Goal: Task Accomplishment & Management: Manage account settings

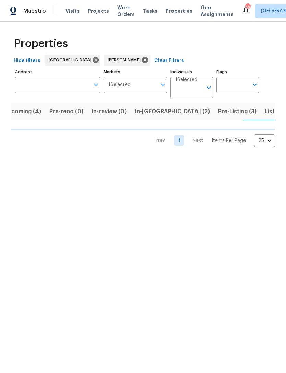
scroll to position [0, 13]
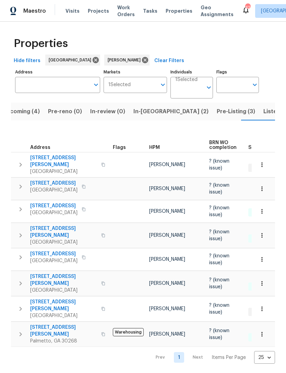
click at [20, 161] on icon "button" at bounding box center [20, 165] width 8 height 8
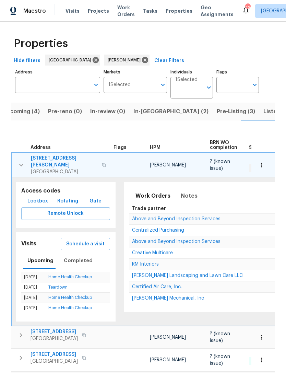
scroll to position [0, 0]
click at [263, 111] on span "Listed (14)" at bounding box center [277, 112] width 29 height 10
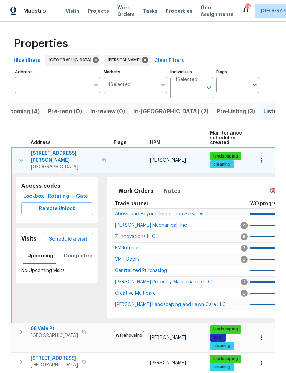
click at [19, 158] on icon "button" at bounding box center [21, 160] width 8 height 8
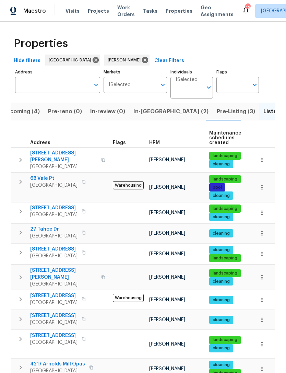
click at [62, 79] on input "Address" at bounding box center [52, 85] width 75 height 16
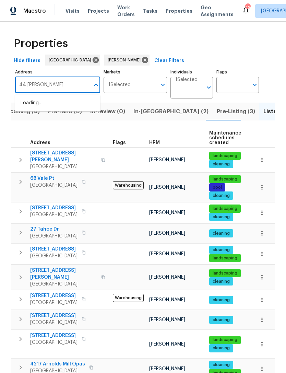
type input "44 fendley"
click at [61, 99] on li "44 Fendley Trce Newnan GA 30263" at bounding box center [57, 106] width 85 height 19
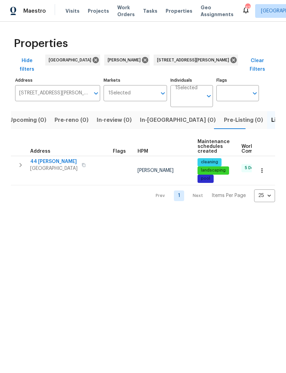
click at [21, 161] on button "button" at bounding box center [21, 165] width 14 height 14
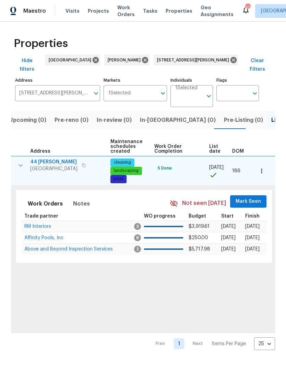
scroll to position [0, 87]
click at [247, 197] on span "Mark Seen" at bounding box center [248, 201] width 25 height 9
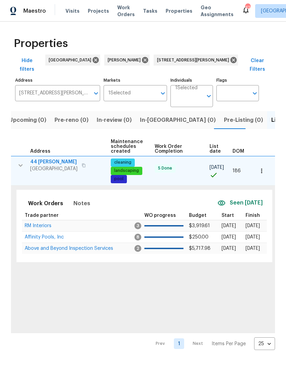
click at [263, 167] on icon "button" at bounding box center [261, 170] width 7 height 7
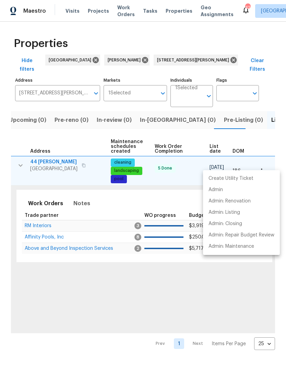
click at [42, 220] on div at bounding box center [143, 186] width 286 height 373
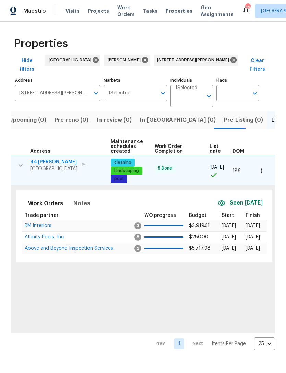
click at [51, 235] on span "Affinity Pools, Inc" at bounding box center [44, 237] width 39 height 5
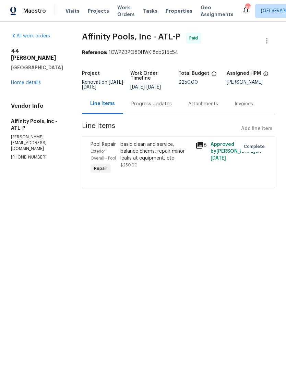
click at [26, 80] on link "Home details" at bounding box center [26, 82] width 30 height 5
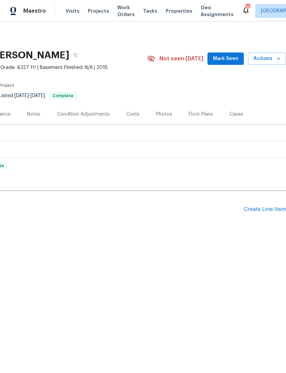
click at [227, 54] on button "Mark Seen" at bounding box center [226, 58] width 36 height 13
click at [261, 212] on div "Create Line Item" at bounding box center [265, 209] width 42 height 7
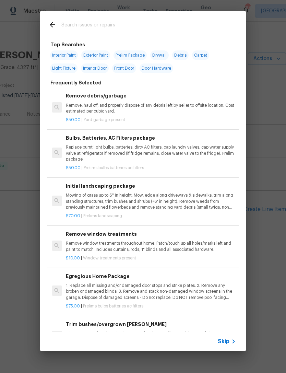
click at [114, 30] on input "text" at bounding box center [133, 26] width 145 height 10
type input "Hvac"
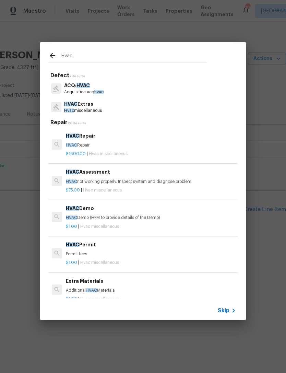
click at [90, 139] on h6 "HVAC Repair" at bounding box center [151, 136] width 170 height 8
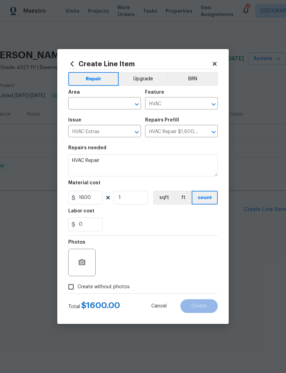
click at [73, 62] on icon at bounding box center [72, 63] width 3 height 5
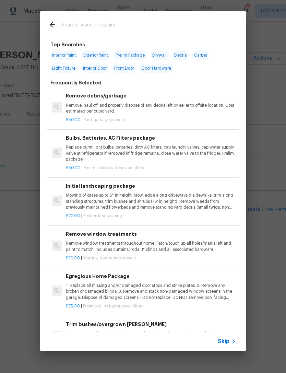
click at [132, 25] on input "text" at bounding box center [133, 26] width 145 height 10
type input "Hvac"
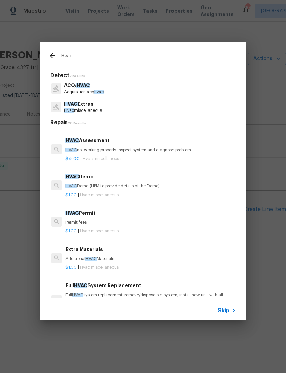
scroll to position [32, 1]
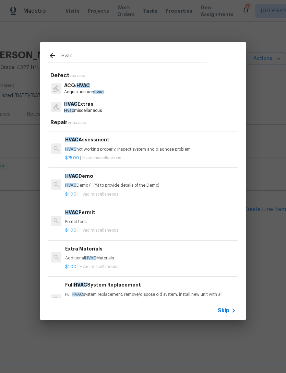
click at [100, 146] on p "HVAC not working properly. Inspect system and diagnose problem." at bounding box center [150, 149] width 170 height 6
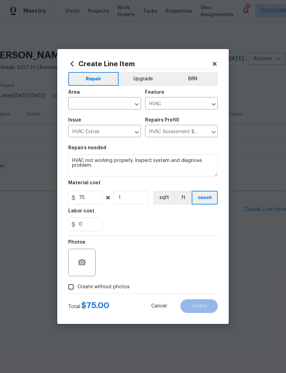
click at [85, 264] on icon "button" at bounding box center [82, 262] width 7 height 6
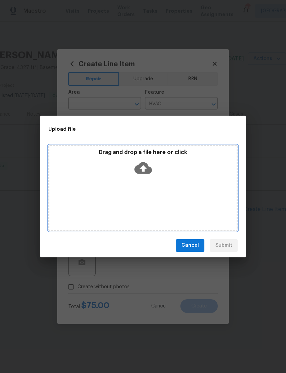
click at [146, 172] on icon at bounding box center [142, 168] width 17 height 12
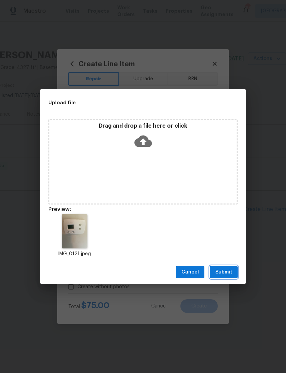
click at [232, 277] on button "Submit" at bounding box center [224, 272] width 28 height 13
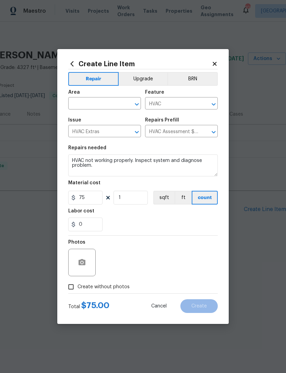
click at [102, 110] on span "Area ​" at bounding box center [104, 100] width 73 height 28
click at [86, 97] on div "Area" at bounding box center [104, 94] width 73 height 9
click at [99, 101] on input "text" at bounding box center [95, 104] width 54 height 11
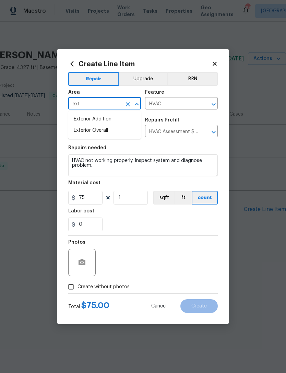
click at [111, 132] on li "Exterior Overall" at bounding box center [104, 130] width 73 height 11
type input "Exterior Overall"
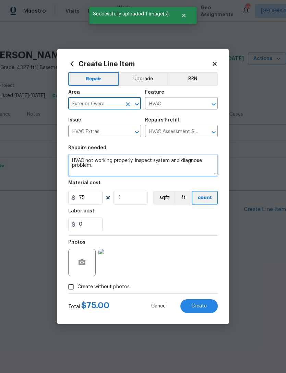
click at [74, 157] on textarea "HVAC not working properly. Inspect system and diagnose problem." at bounding box center [143, 165] width 150 height 22
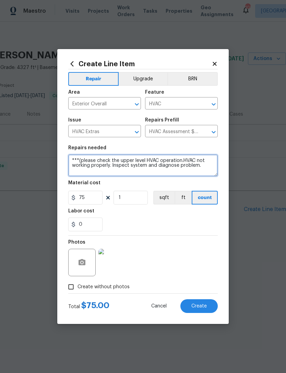
type textarea "***(please check the upper level HVAC operation.HVAC not working properly. Insp…"
click at [141, 216] on div "Labor cost" at bounding box center [143, 213] width 150 height 9
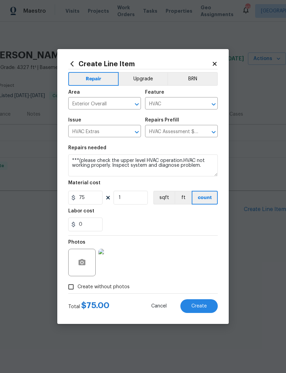
click at [201, 309] on span "Create" at bounding box center [198, 306] width 15 height 5
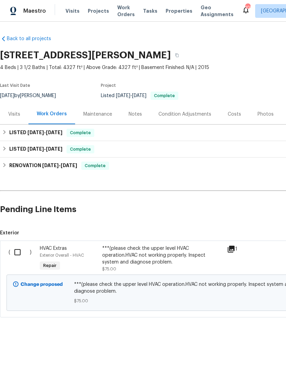
scroll to position [0, 0]
click at [17, 252] on input "checkbox" at bounding box center [20, 252] width 20 height 14
checkbox input "true"
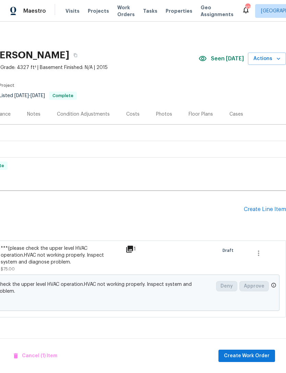
scroll to position [0, 102]
click at [252, 351] on button "Create Work Order" at bounding box center [246, 356] width 57 height 13
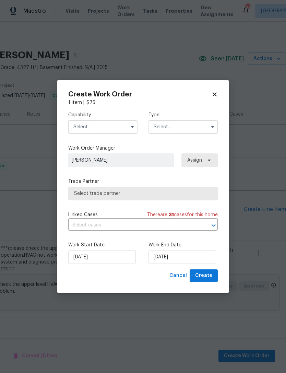
click at [97, 130] on input "text" at bounding box center [102, 127] width 69 height 14
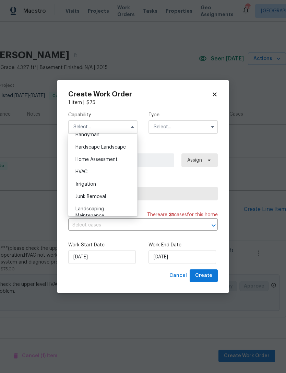
scroll to position [383, 0]
click at [93, 170] on div "HVAC" at bounding box center [103, 172] width 66 height 12
type input "HVAC"
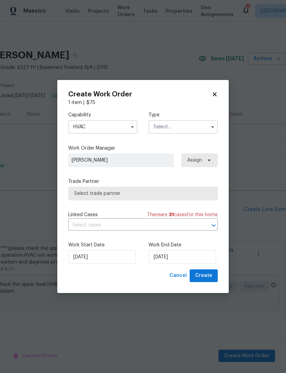
click at [192, 131] on input "text" at bounding box center [183, 127] width 69 height 14
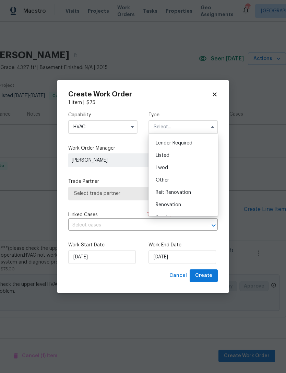
scroll to position [50, 0]
click at [184, 156] on div "Listed" at bounding box center [183, 153] width 66 height 12
type input "Listed"
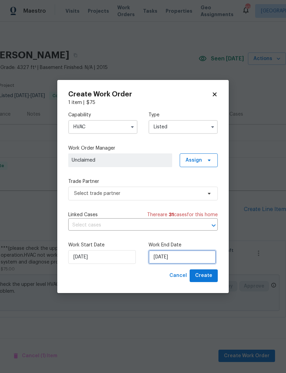
click at [179, 262] on input "9/23/2025" at bounding box center [183, 257] width 68 height 14
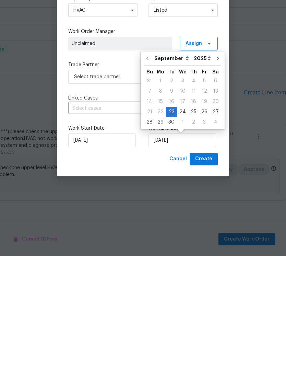
click at [199, 224] on div "26" at bounding box center [204, 229] width 11 height 10
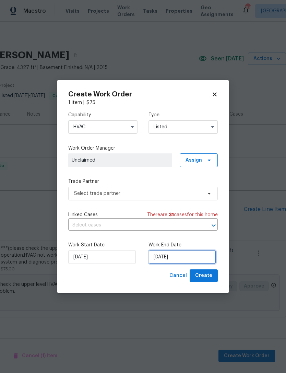
click at [182, 259] on input "[DATE]" at bounding box center [183, 257] width 68 height 14
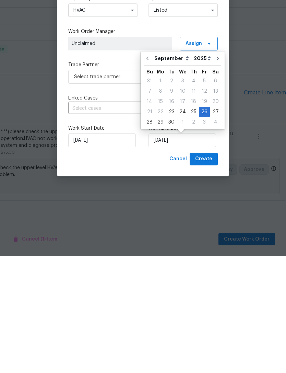
click at [188, 224] on div "25" at bounding box center [193, 229] width 11 height 10
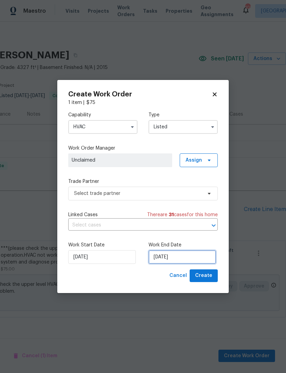
click at [183, 254] on input "9/25/2025" at bounding box center [183, 257] width 68 height 14
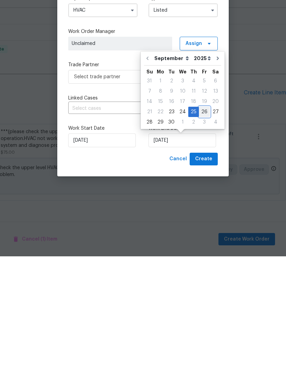
click at [203, 224] on div "26" at bounding box center [204, 229] width 11 height 10
type input "[DATE]"
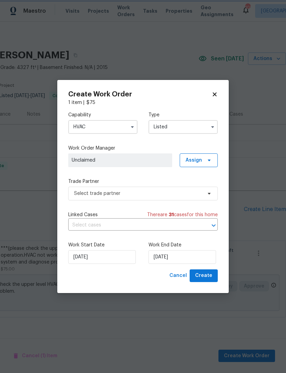
click at [207, 277] on span "Create" at bounding box center [203, 275] width 17 height 9
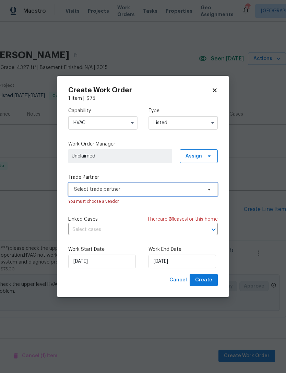
click at [161, 183] on span "Select trade partner" at bounding box center [143, 189] width 150 height 14
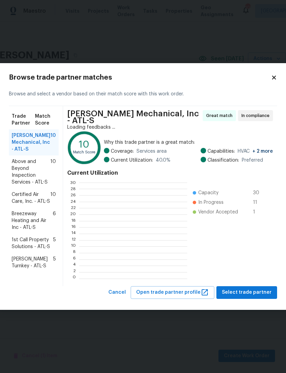
scroll to position [96, 108]
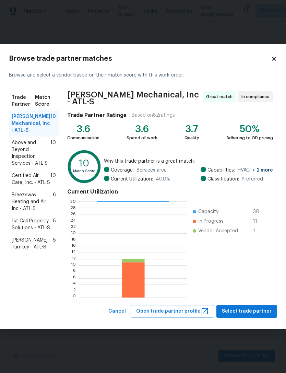
click at [246, 307] on span "Select trade partner" at bounding box center [247, 311] width 50 height 9
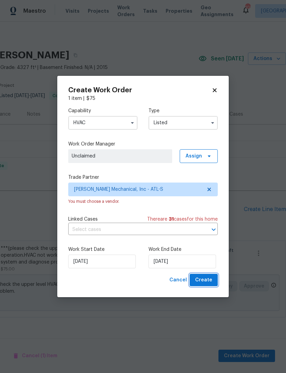
click at [205, 283] on span "Create" at bounding box center [203, 280] width 17 height 9
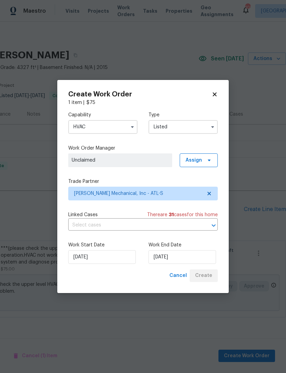
checkbox input "false"
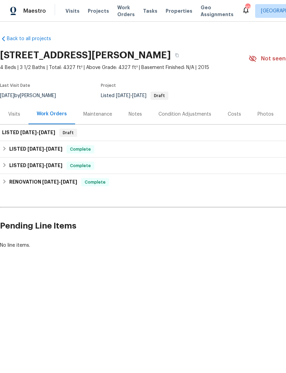
scroll to position [0, 0]
click at [22, 131] on span "9/23/25" at bounding box center [28, 132] width 16 height 5
click at [16, 132] on h6 "LISTED 9/23/25 - 9/26/25" at bounding box center [28, 133] width 53 height 8
click at [18, 139] on div "LISTED 9/23/25 - 9/26/25 Draft" at bounding box center [194, 133] width 388 height 16
click at [21, 133] on span "9/23/25" at bounding box center [28, 132] width 16 height 5
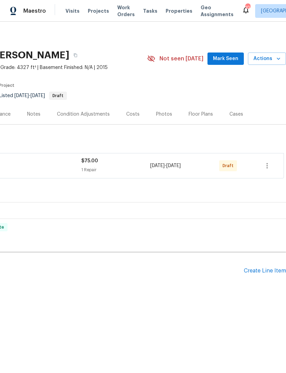
scroll to position [0, 102]
click at [262, 166] on button "button" at bounding box center [267, 165] width 16 height 16
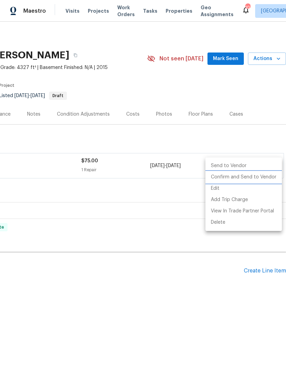
click at [246, 179] on li "Confirm and Send to Vendor" at bounding box center [243, 176] width 76 height 11
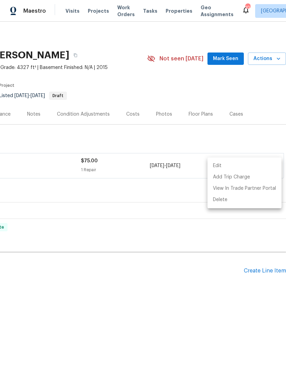
click at [244, 136] on div at bounding box center [143, 186] width 286 height 373
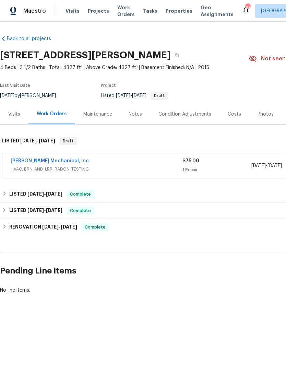
scroll to position [0, 0]
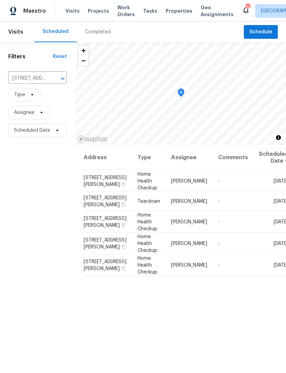
scroll to position [0, 0]
click at [260, 29] on span "Schedule" at bounding box center [260, 31] width 23 height 9
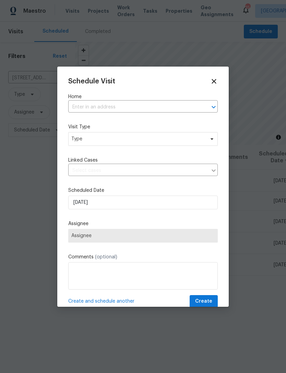
click at [128, 107] on input "text" at bounding box center [133, 107] width 130 height 11
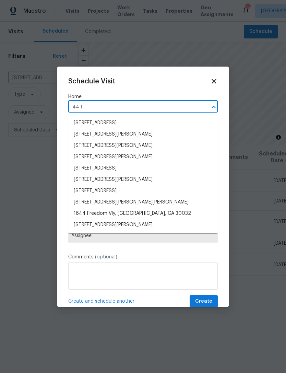
type input "44 fe"
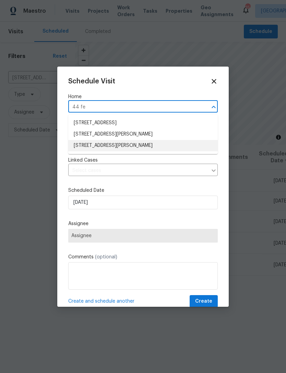
click at [109, 144] on li "[STREET_ADDRESS][PERSON_NAME]" at bounding box center [143, 145] width 150 height 11
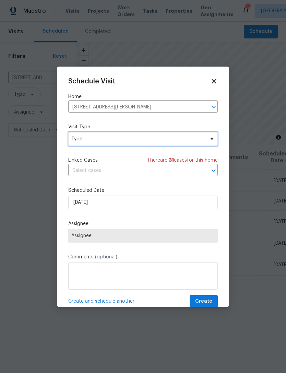
click at [156, 139] on span "Type" at bounding box center [137, 138] width 133 height 7
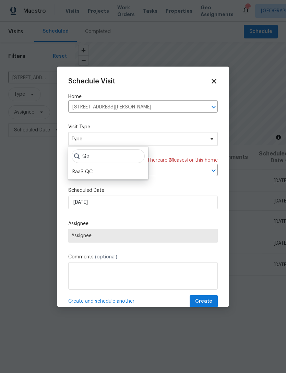
type input "Q"
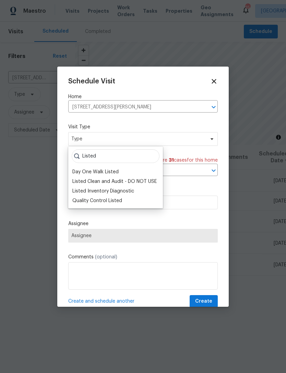
type input "Listed"
click at [115, 199] on div "Quality Control Listed" at bounding box center [97, 200] width 50 height 7
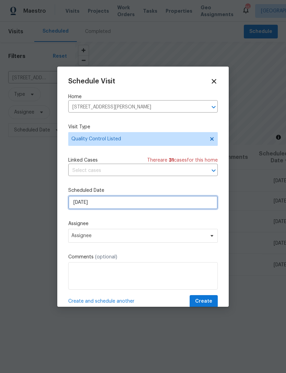
click at [132, 206] on input "[DATE]" at bounding box center [143, 203] width 150 height 14
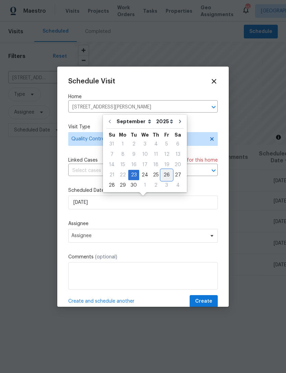
click at [165, 178] on div "26" at bounding box center [166, 175] width 11 height 10
type input "[DATE]"
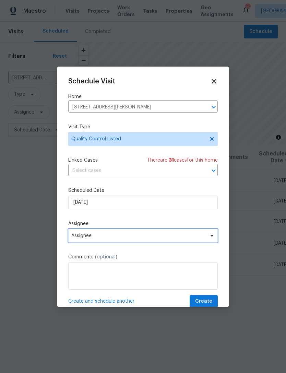
click at [194, 237] on span "Assignee" at bounding box center [138, 235] width 134 height 5
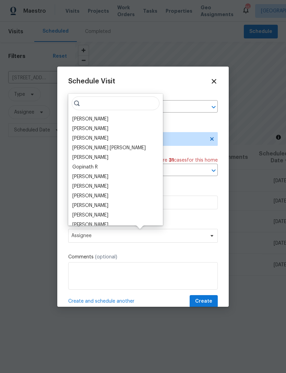
click at [100, 114] on div "[PERSON_NAME]" at bounding box center [115, 119] width 91 height 10
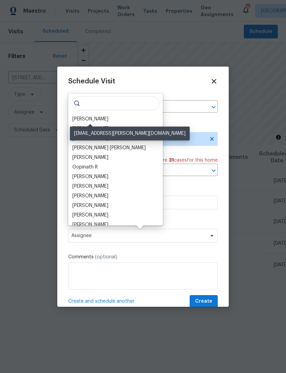
click at [95, 117] on div "[PERSON_NAME]" at bounding box center [90, 119] width 36 height 7
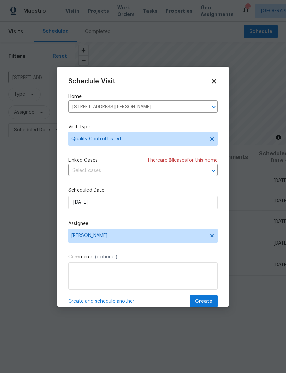
click at [199, 304] on span "Create" at bounding box center [203, 301] width 17 height 9
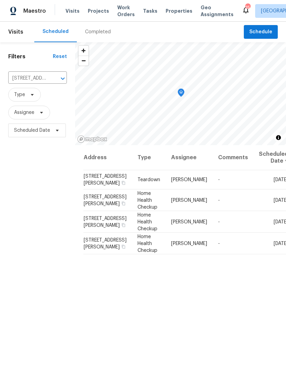
click at [28, 74] on input "46 Timber Walk Dr, Sharpsburg, GA 30277" at bounding box center [27, 78] width 39 height 11
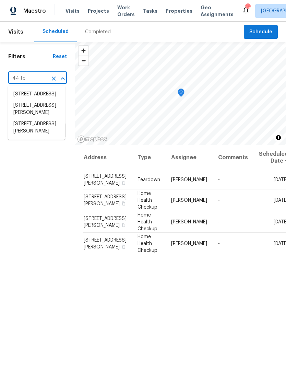
type input "44 fen"
click at [46, 99] on li "[STREET_ADDRESS][PERSON_NAME]" at bounding box center [36, 97] width 57 height 19
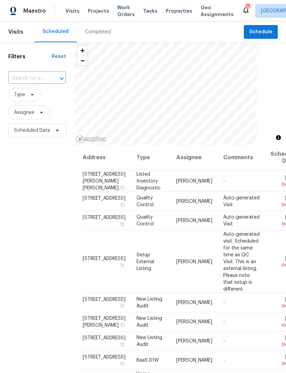
click at [41, 80] on input "text" at bounding box center [27, 78] width 38 height 11
type input "44 fend"
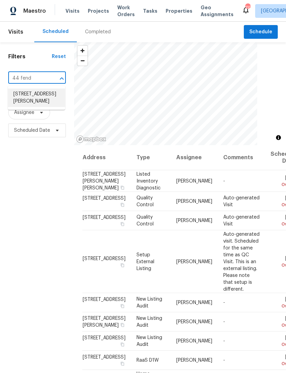
click at [41, 98] on li "[STREET_ADDRESS][PERSON_NAME]" at bounding box center [36, 97] width 57 height 19
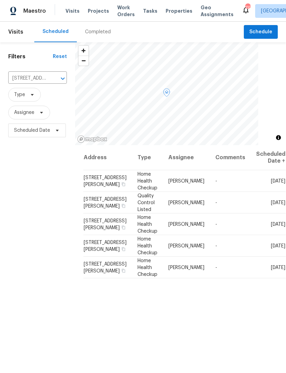
click at [0, 0] on icon at bounding box center [0, 0] width 0 height 0
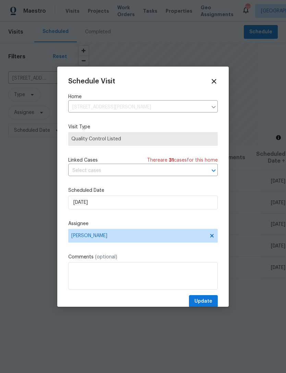
click at [126, 254] on div "Schedule Visit Home [STREET_ADDRESS][PERSON_NAME] ​ Visit Type Quality Control …" at bounding box center [143, 193] width 150 height 230
click at [130, 268] on textarea at bounding box center [143, 275] width 150 height 27
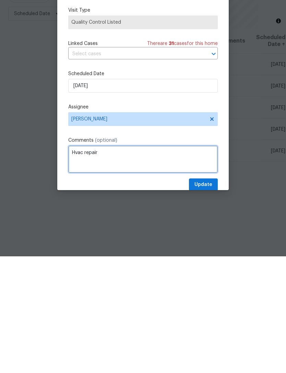
type textarea "Hvac repair"
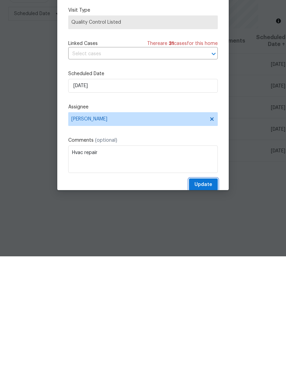
click at [203, 297] on span "Update" at bounding box center [203, 301] width 18 height 9
